Goal: Task Accomplishment & Management: Use online tool/utility

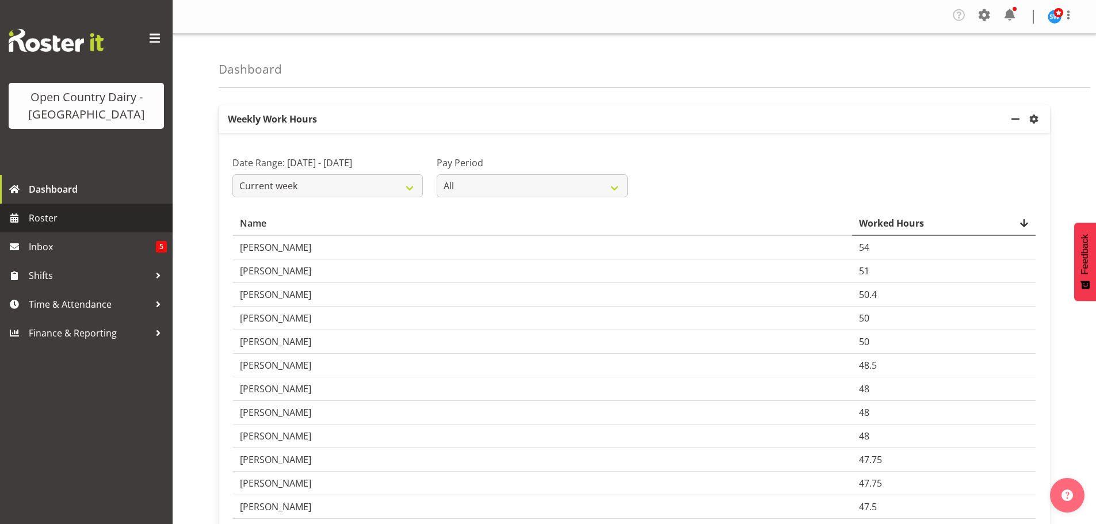
click at [53, 210] on span "Roster" at bounding box center [98, 217] width 138 height 17
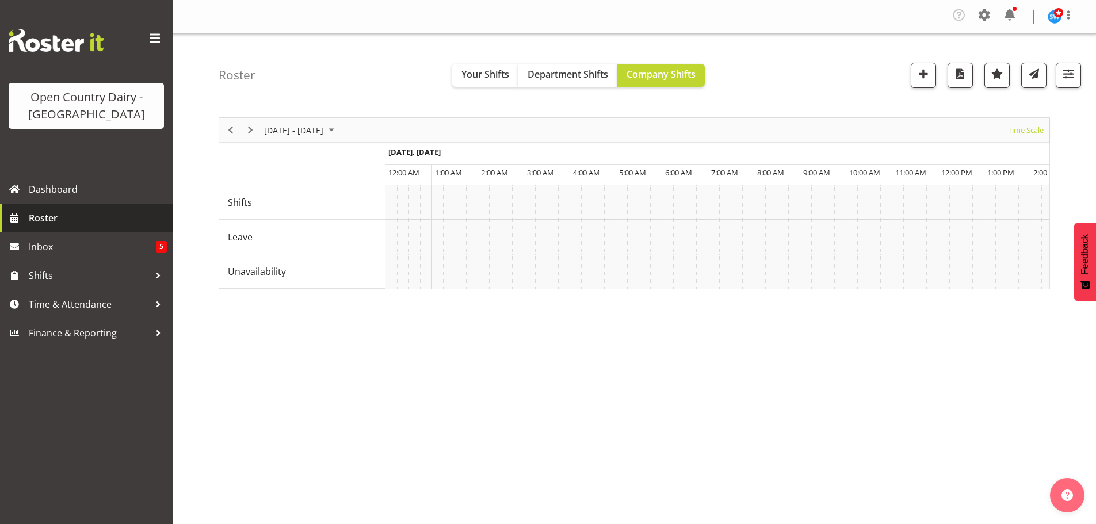
scroll to position [0, 4831]
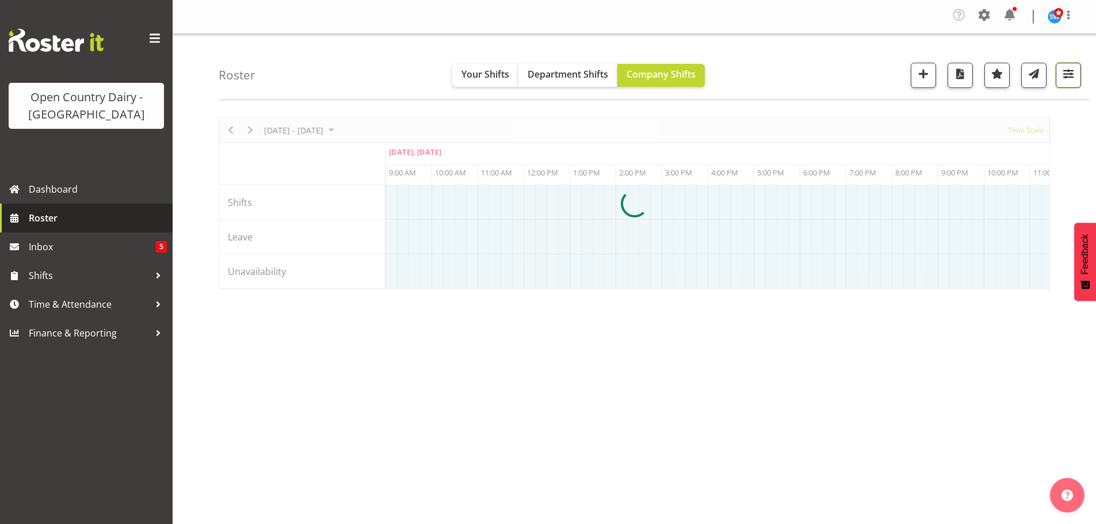
click at [1068, 75] on span "button" at bounding box center [1067, 73] width 15 height 15
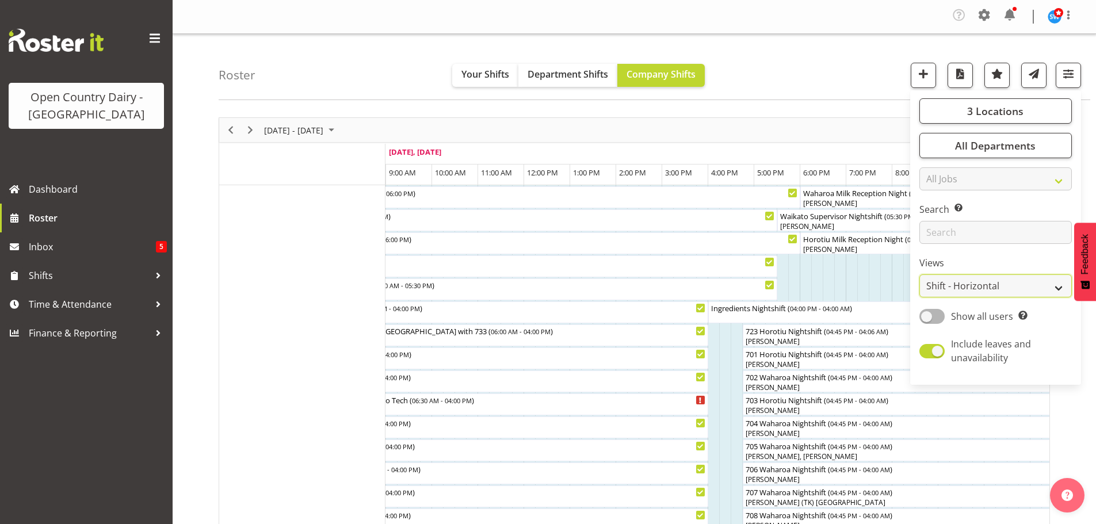
click at [1062, 290] on select "Staff Role Shift - Horizontal Shift - Vertical Staff - Location" at bounding box center [995, 285] width 152 height 23
click at [1056, 290] on select "Staff Role Shift - Horizontal Shift - Vertical Staff - Location" at bounding box center [995, 285] width 152 height 23
select select "staff"
click at [920, 274] on select "Staff Role Shift - Horizontal Shift - Vertical Staff - Location" at bounding box center [995, 285] width 152 height 23
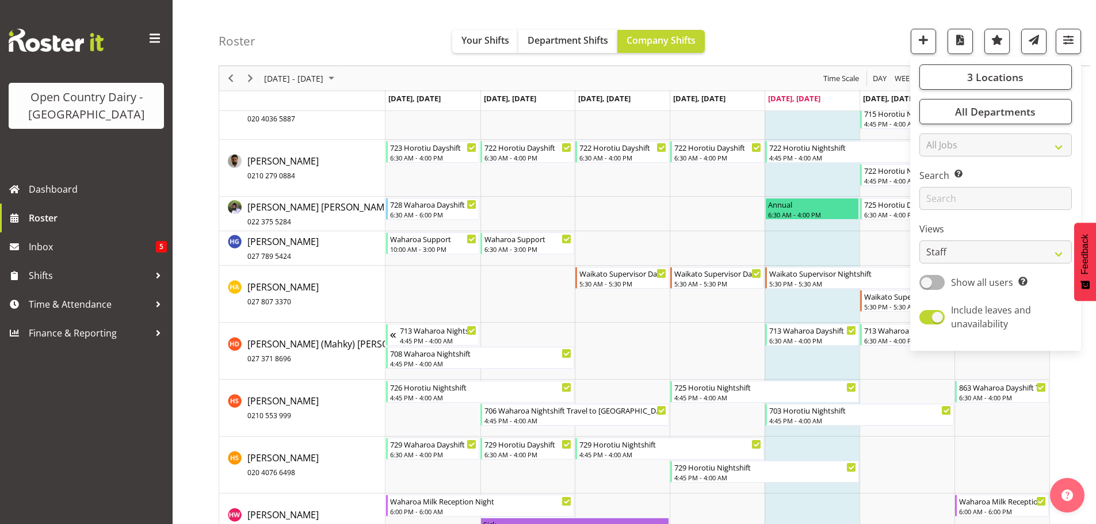
scroll to position [3565, 0]
